Goal: Task Accomplishment & Management: Complete application form

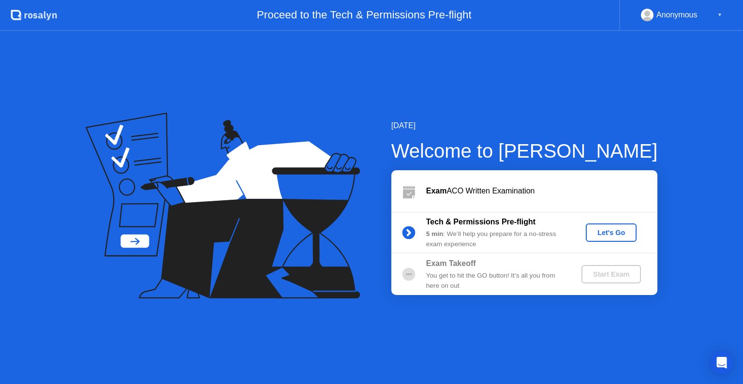
click at [609, 235] on div "Let's Go" at bounding box center [611, 233] width 43 height 8
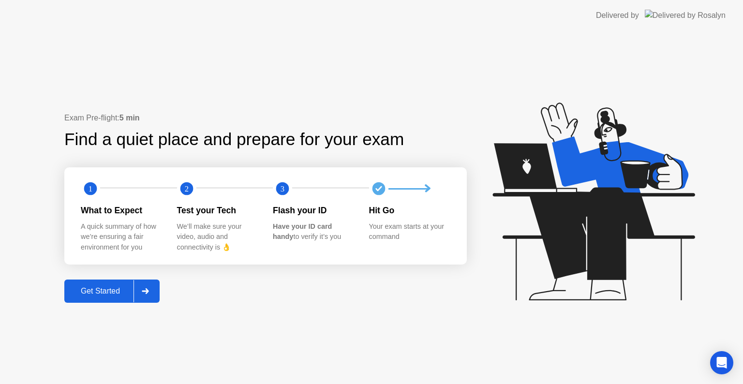
click at [129, 283] on button "Get Started" at bounding box center [111, 291] width 95 height 23
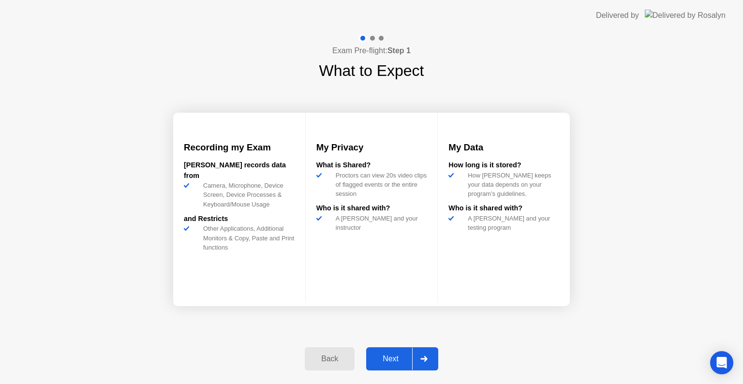
click at [390, 357] on div "Next" at bounding box center [390, 359] width 43 height 9
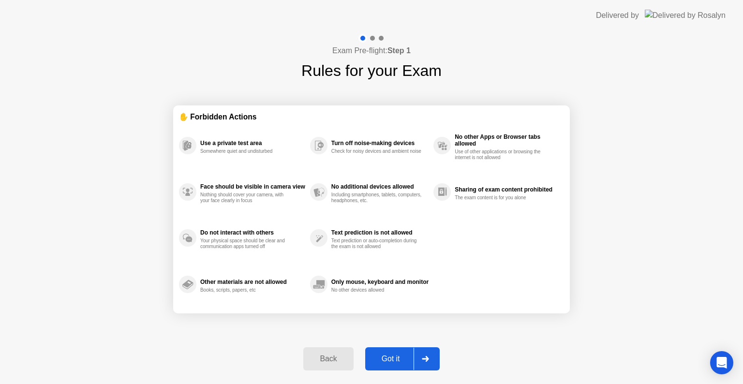
click at [389, 356] on div "Got it" at bounding box center [390, 359] width 45 height 9
select select "**********"
select select "*******"
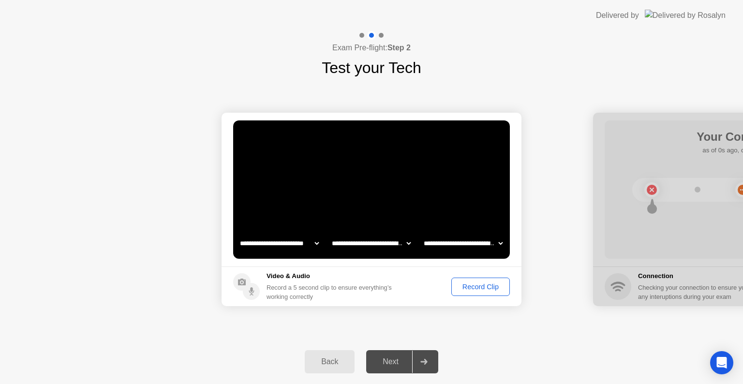
click at [457, 287] on div "Record Clip" at bounding box center [481, 287] width 52 height 8
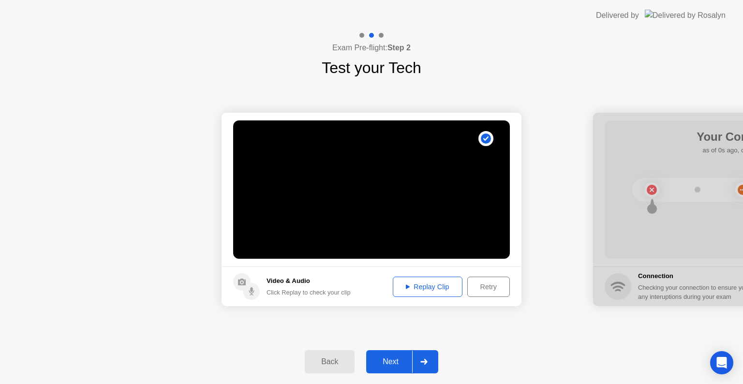
click at [433, 290] on div "Replay Clip" at bounding box center [427, 287] width 63 height 8
click at [386, 359] on div "Next" at bounding box center [390, 361] width 43 height 9
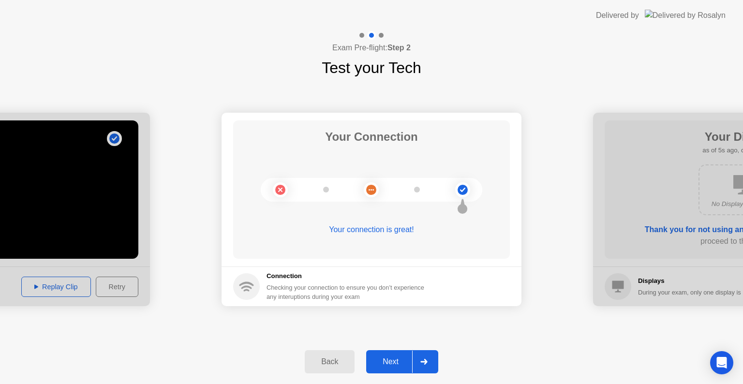
click at [386, 359] on div "Next" at bounding box center [390, 361] width 43 height 9
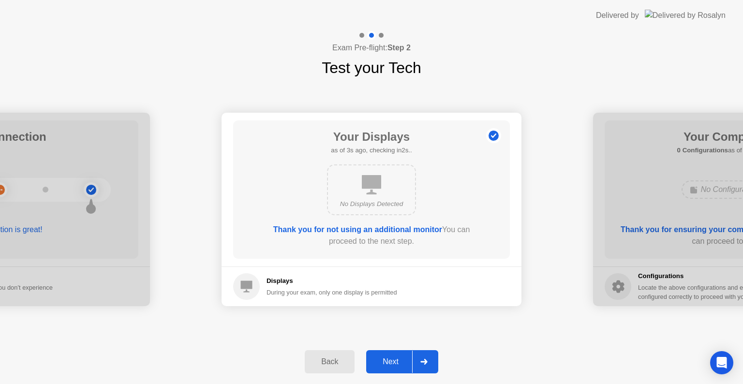
click at [386, 359] on div "Next" at bounding box center [390, 361] width 43 height 9
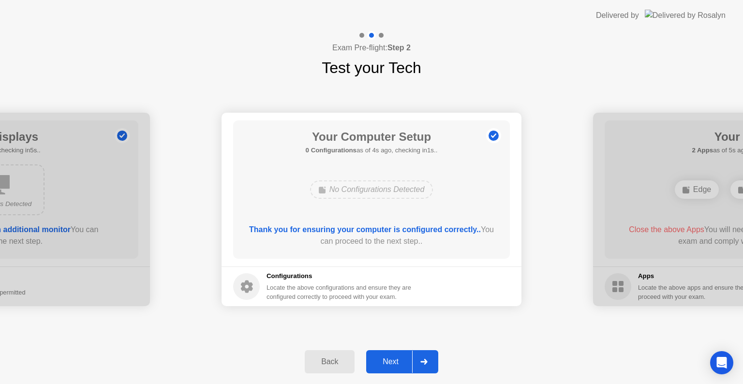
click at [386, 359] on div "Next" at bounding box center [390, 361] width 43 height 9
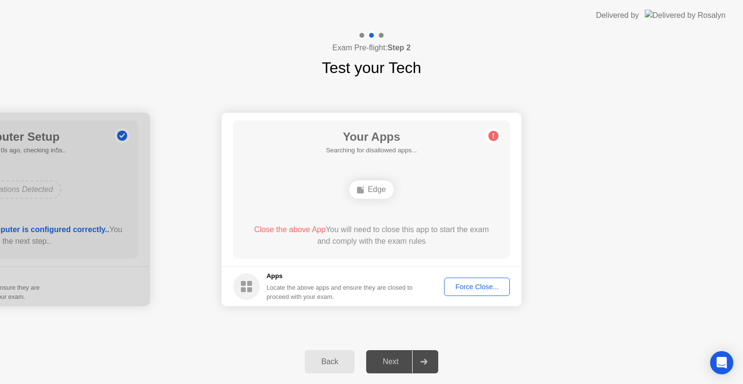
click at [366, 190] on div "Edge" at bounding box center [371, 189] width 44 height 18
click at [472, 290] on div "Force Close..." at bounding box center [476, 287] width 59 height 8
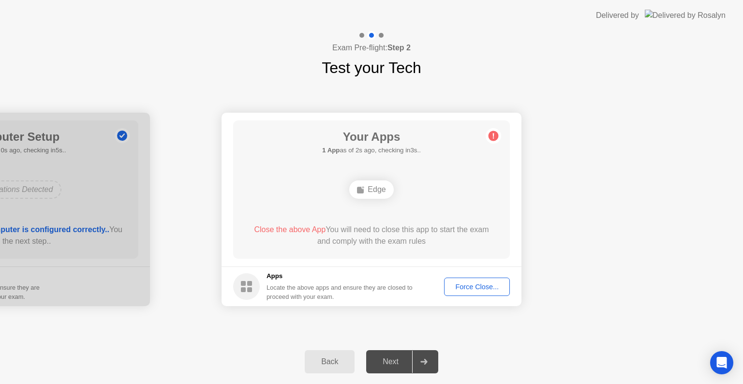
click at [474, 287] on div "Force Close..." at bounding box center [476, 287] width 59 height 8
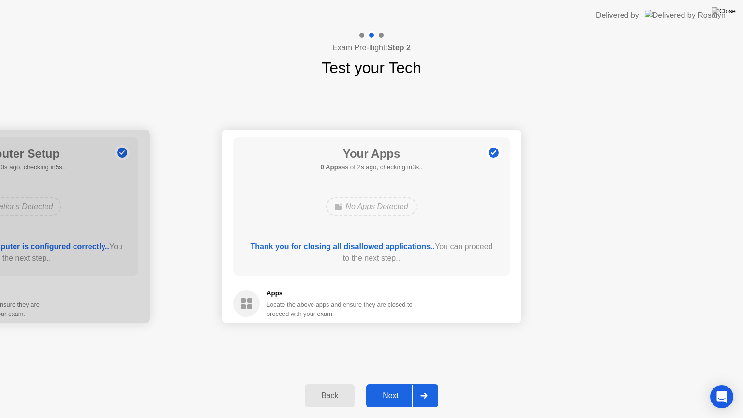
click at [392, 384] on div "Next" at bounding box center [390, 395] width 43 height 9
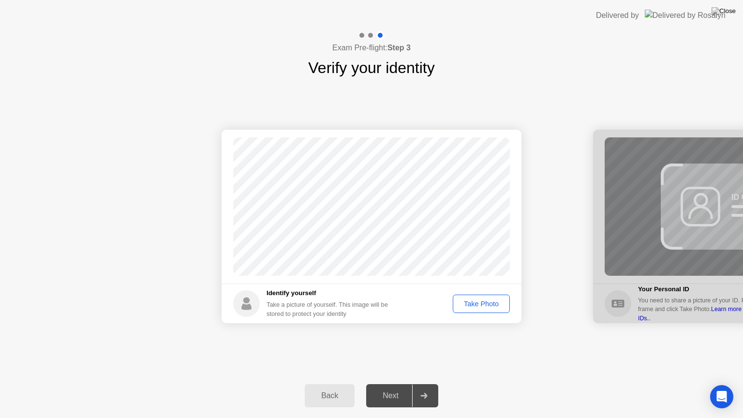
click at [474, 302] on div "Take Photo" at bounding box center [481, 304] width 50 height 8
click at [393, 384] on div "Next" at bounding box center [390, 395] width 43 height 9
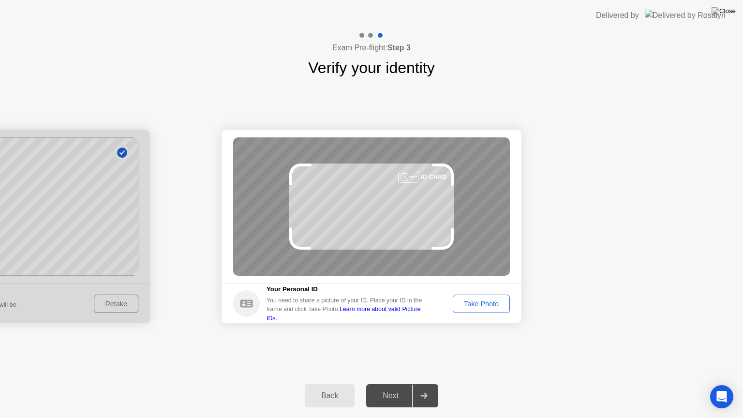
click at [478, 306] on div "Take Photo" at bounding box center [481, 304] width 50 height 8
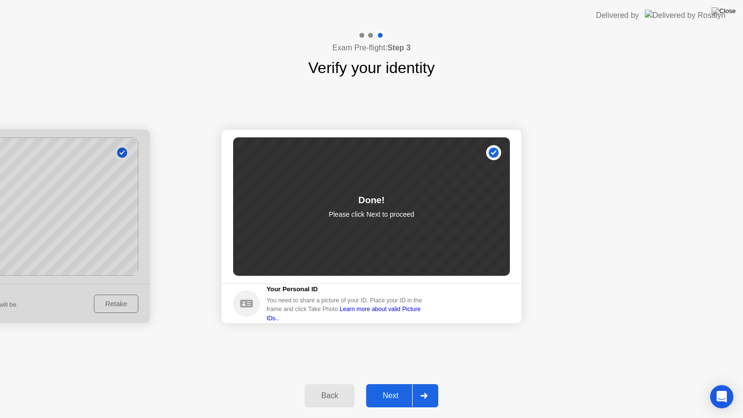
click at [388, 384] on div "Next" at bounding box center [390, 395] width 43 height 9
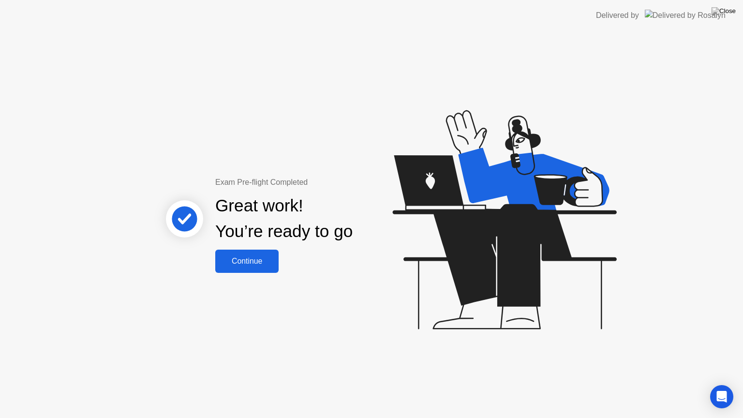
click at [259, 265] on div "Continue" at bounding box center [247, 261] width 58 height 9
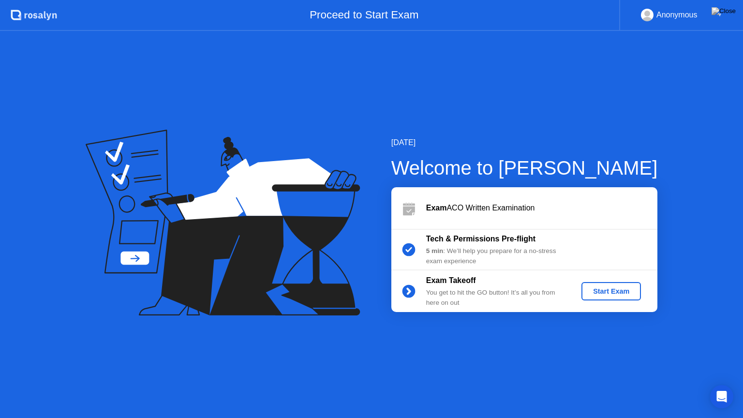
click at [601, 289] on div "Start Exam" at bounding box center [611, 291] width 52 height 8
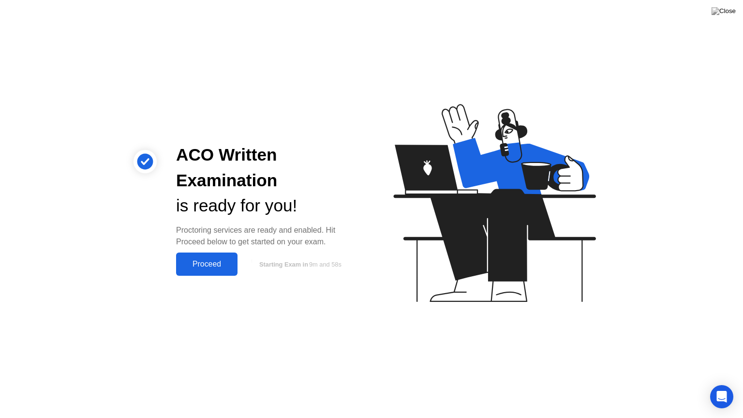
click at [215, 260] on div "Proceed" at bounding box center [207, 264] width 56 height 9
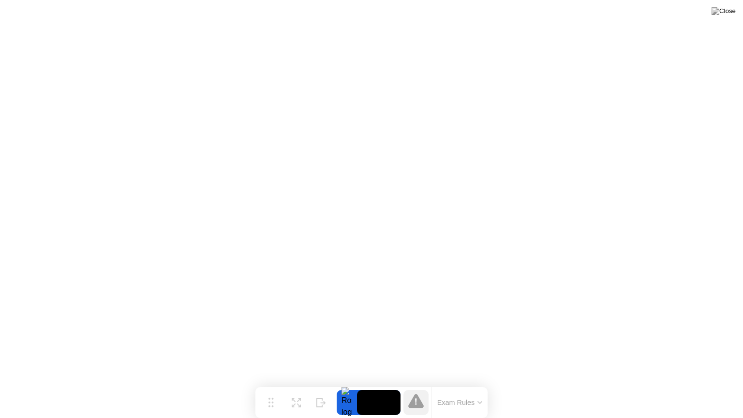
click at [449, 384] on button "Exam Rules" at bounding box center [459, 402] width 51 height 9
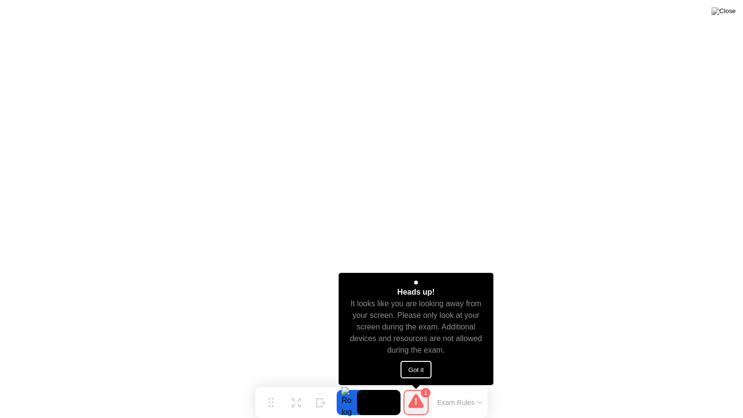
click at [418, 364] on button "Got it" at bounding box center [415, 369] width 31 height 17
